Goal: Information Seeking & Learning: Learn about a topic

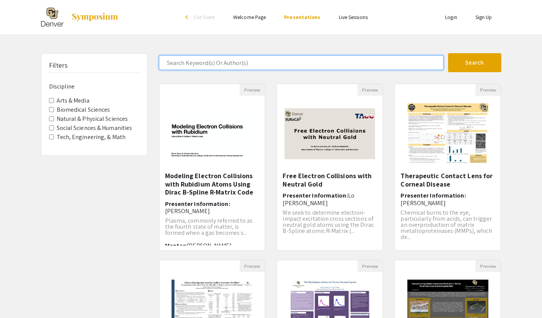
click at [269, 68] on input "Search Keyword(s) Or Author(s)" at bounding box center [301, 62] width 284 height 14
type input "[PERSON_NAME]"
click at [448, 53] on button "Search" at bounding box center [474, 62] width 53 height 19
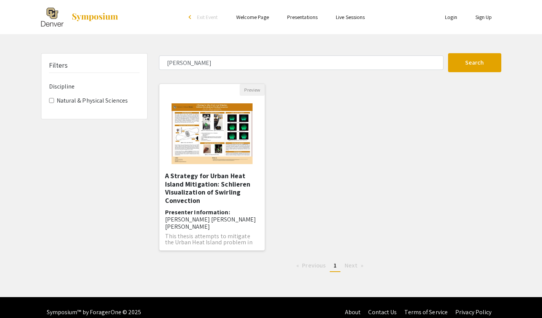
click at [204, 145] on img "Open Presentation <p>A Strategy for Urban Heat Island Mitigation: Schlieren Vis…" at bounding box center [212, 134] width 96 height 76
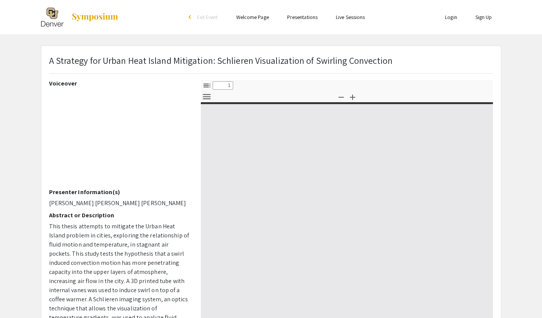
select select "custom"
type input "0"
select select "custom"
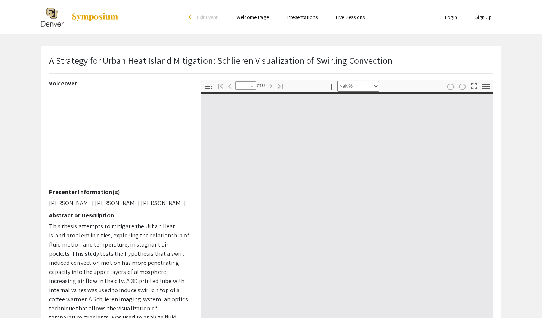
type input "1"
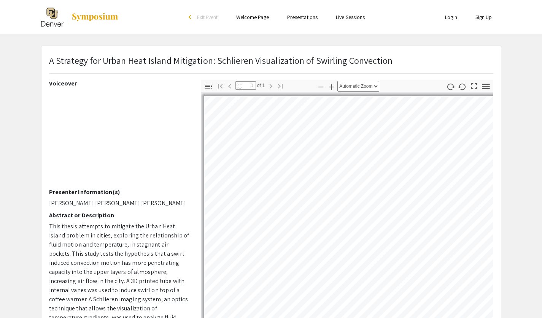
select select "auto"
